Goal: Task Accomplishment & Management: Use online tool/utility

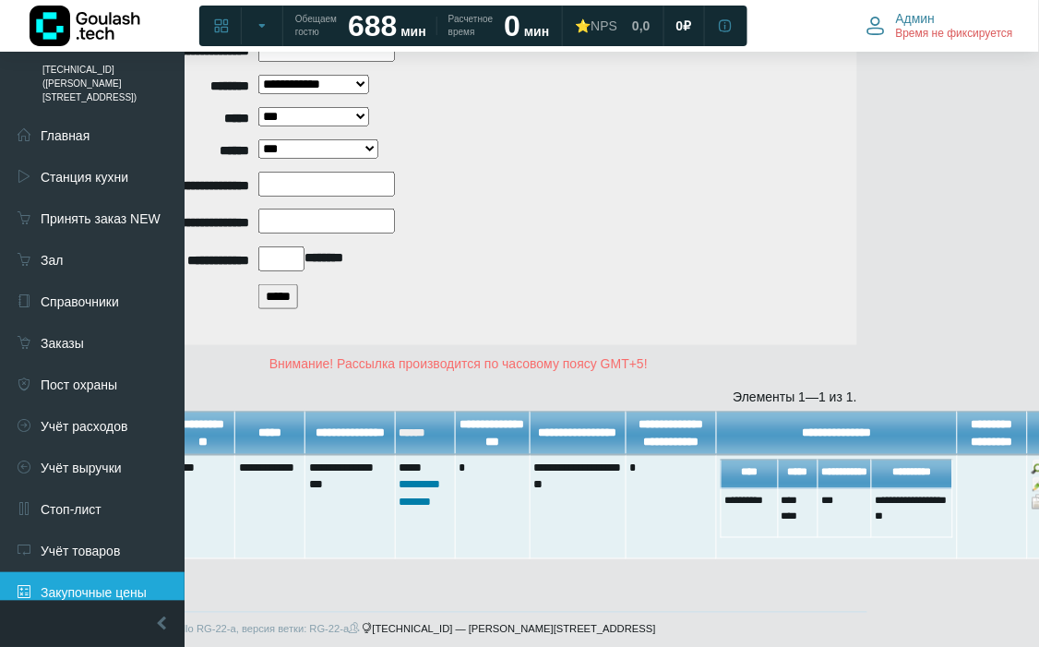
scroll to position [205, 0]
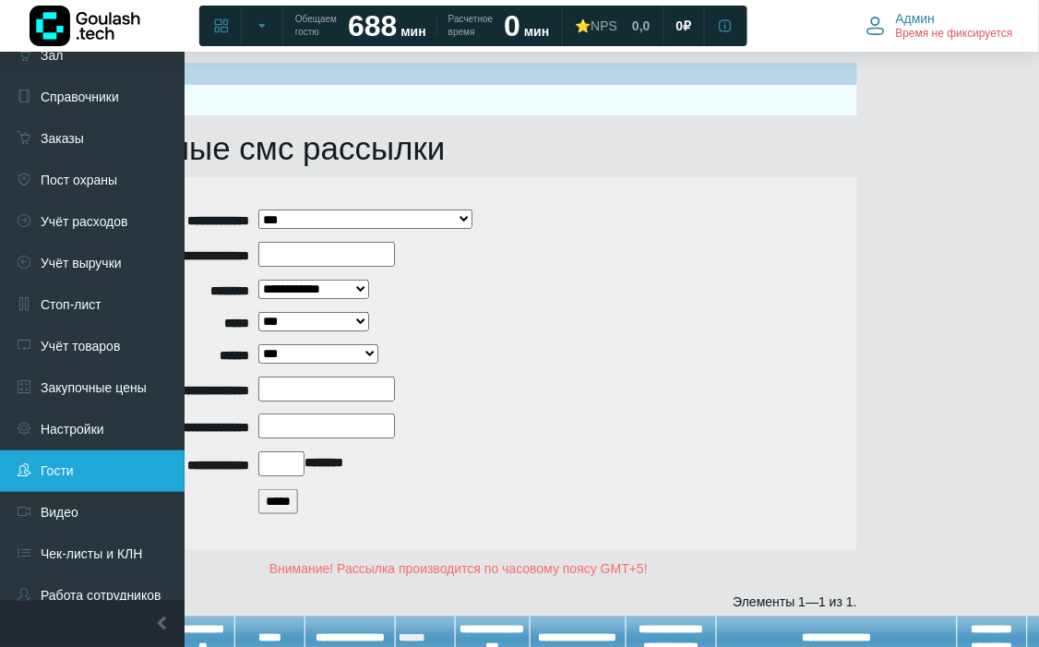
click at [94, 450] on link "Гости" at bounding box center [92, 471] width 185 height 42
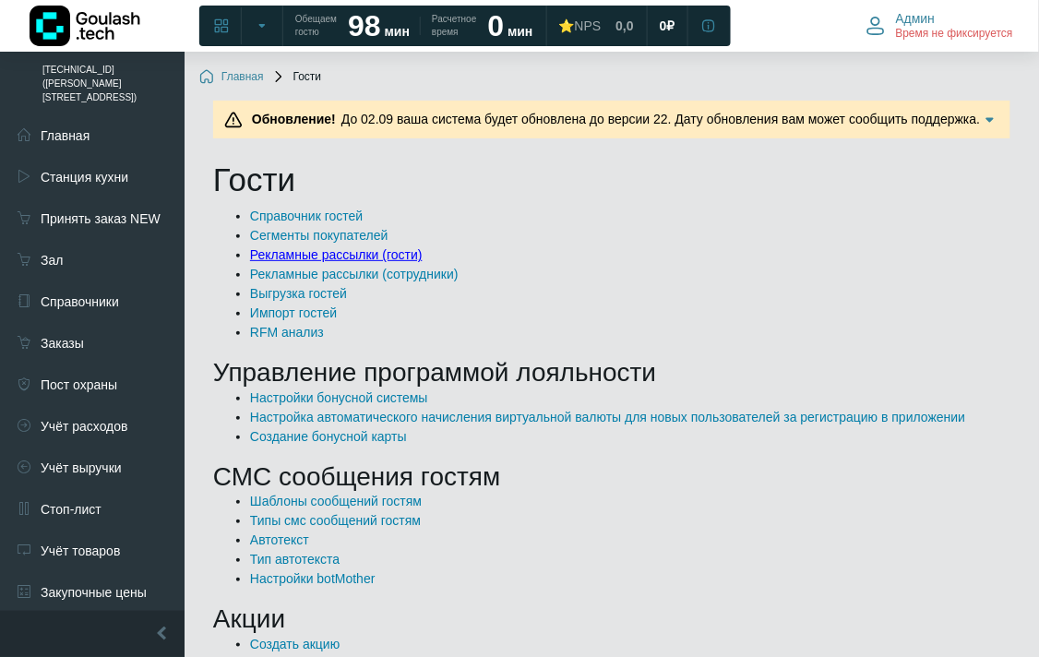
click at [372, 249] on link "Рекламные рассылки (гости)" at bounding box center [336, 254] width 173 height 15
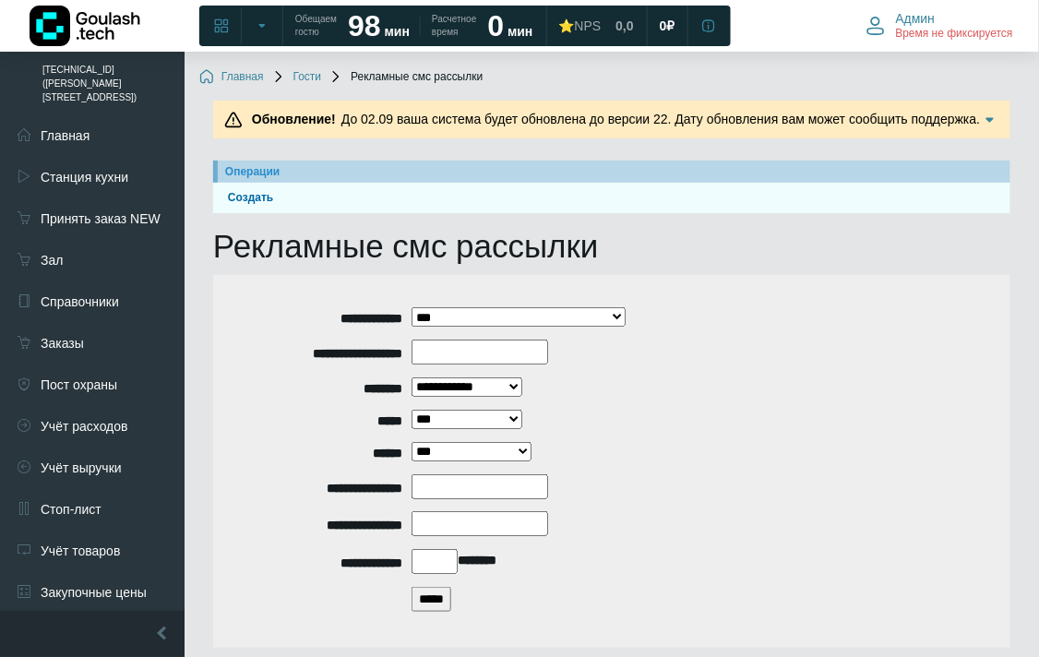
click at [428, 598] on input "*****" at bounding box center [432, 599] width 40 height 25
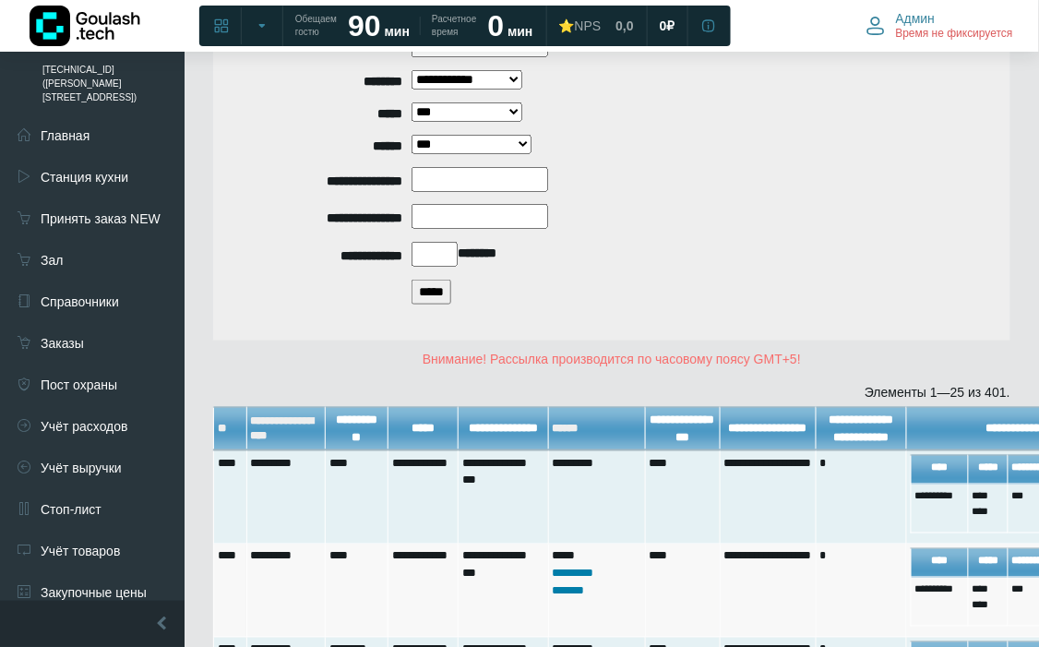
scroll to position [307, 191]
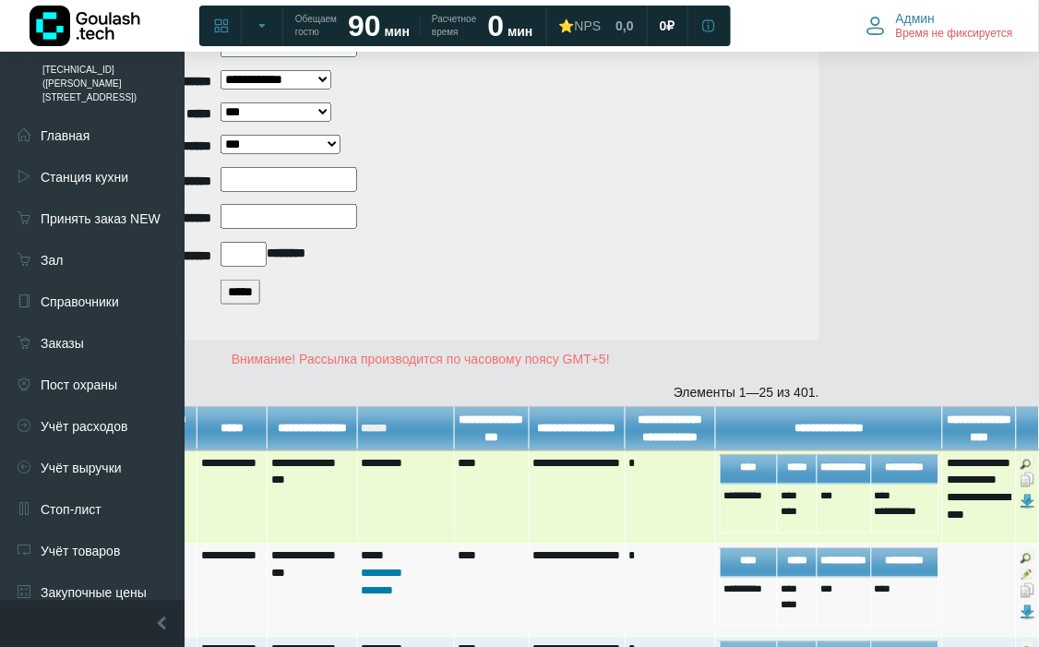
click at [1027, 487] on img at bounding box center [1028, 480] width 15 height 15
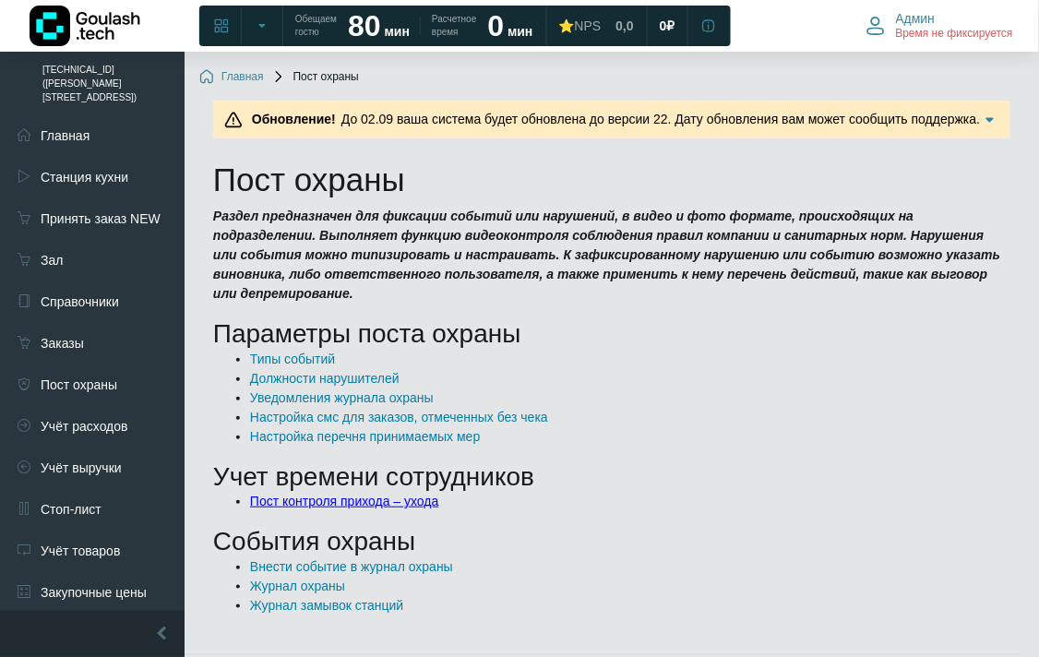
click at [334, 494] on link "Пост контроля прихода – ухода" at bounding box center [344, 501] width 189 height 15
